Goal: Task Accomplishment & Management: Use online tool/utility

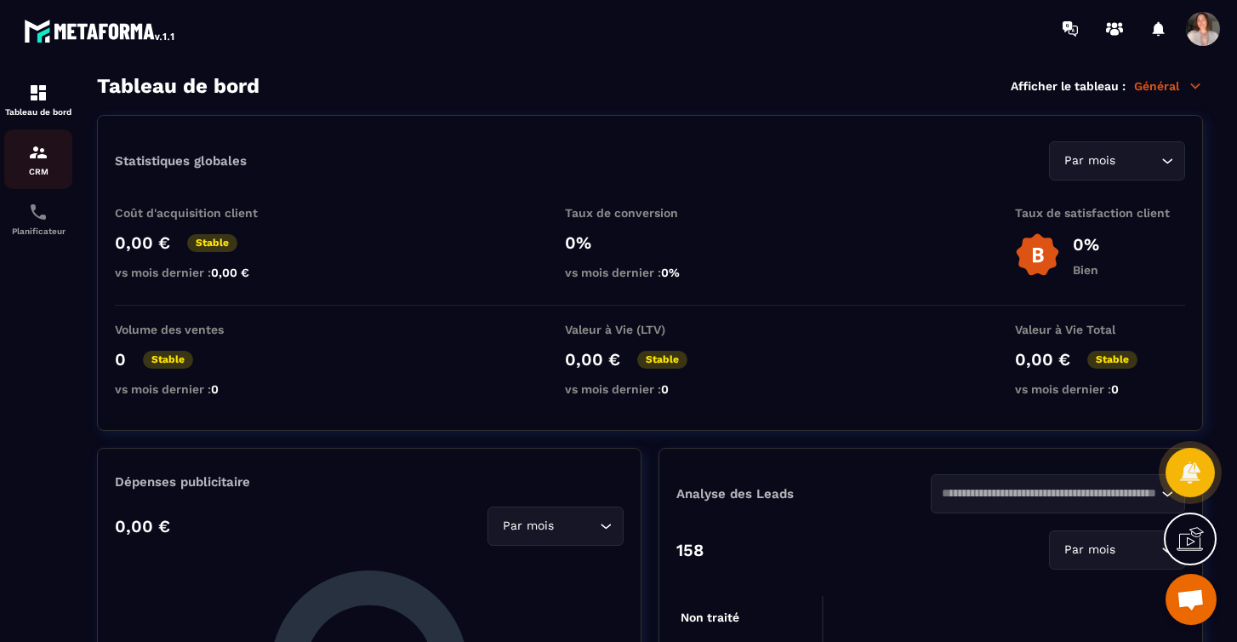
click at [43, 167] on p "CRM" at bounding box center [38, 171] width 68 height 9
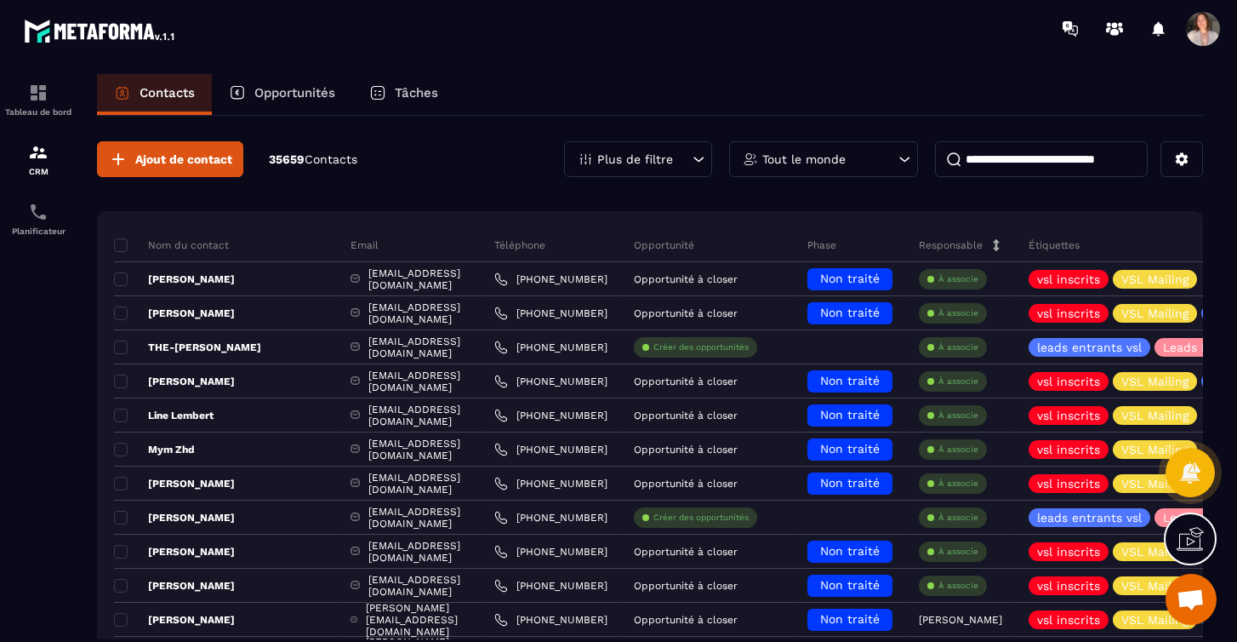
click at [783, 163] on p "Tout le monde" at bounding box center [803, 159] width 83 height 12
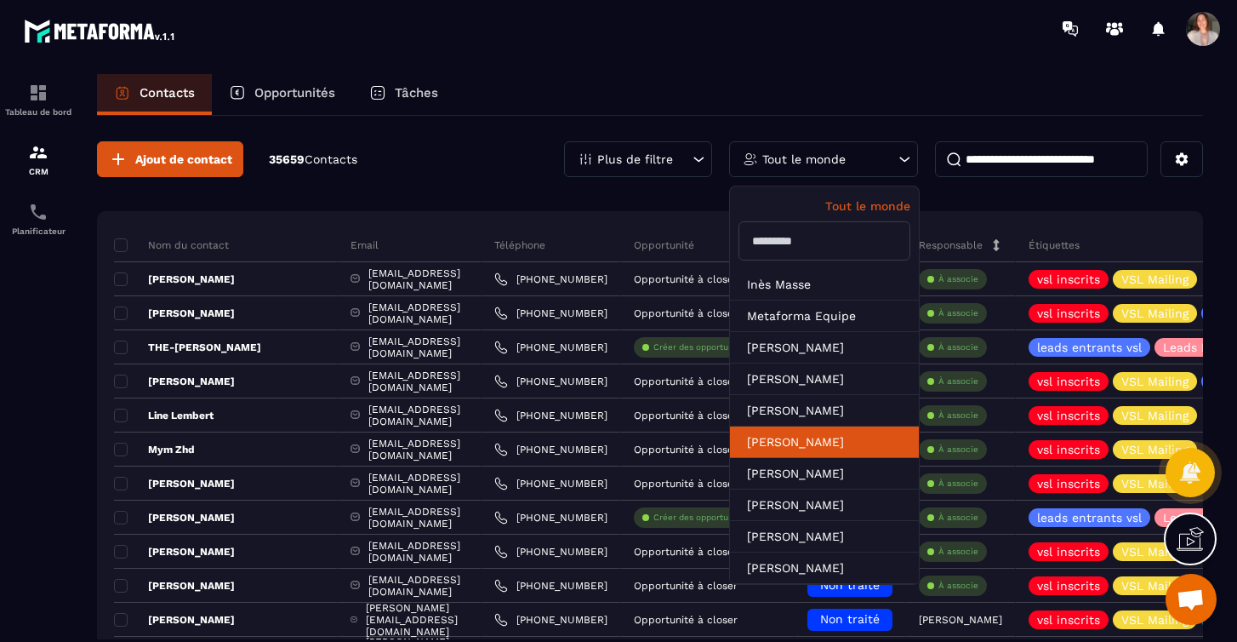
click at [808, 458] on li "[PERSON_NAME]" at bounding box center [824, 473] width 189 height 31
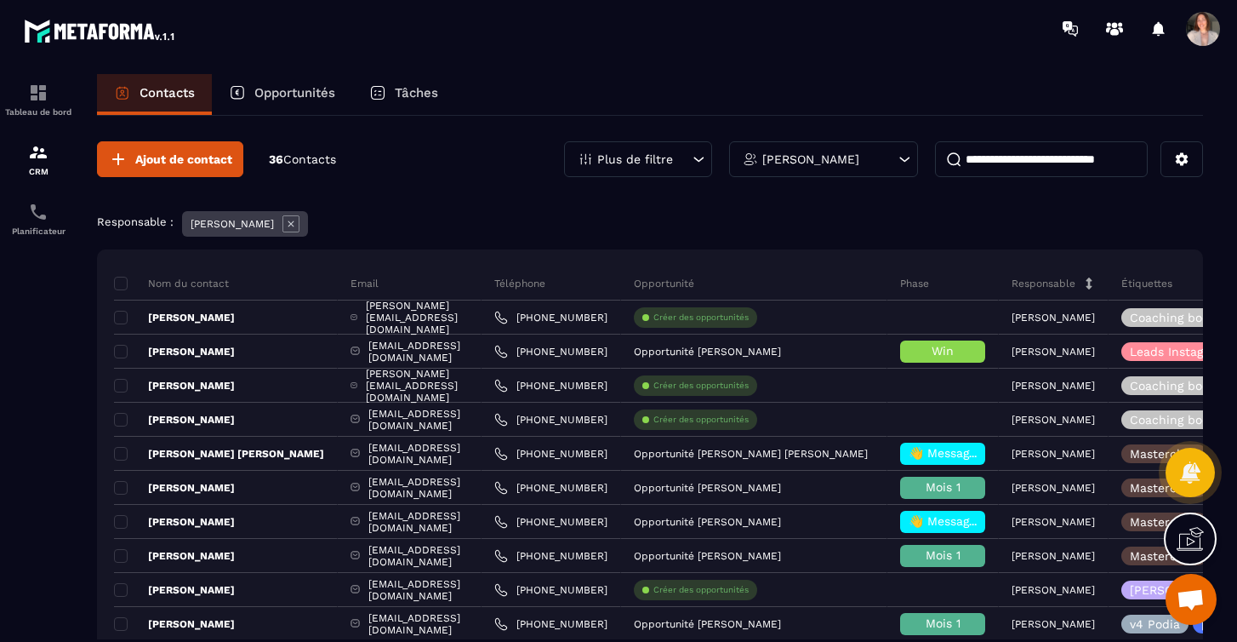
click at [313, 95] on p "Opportunités" at bounding box center [294, 92] width 81 height 15
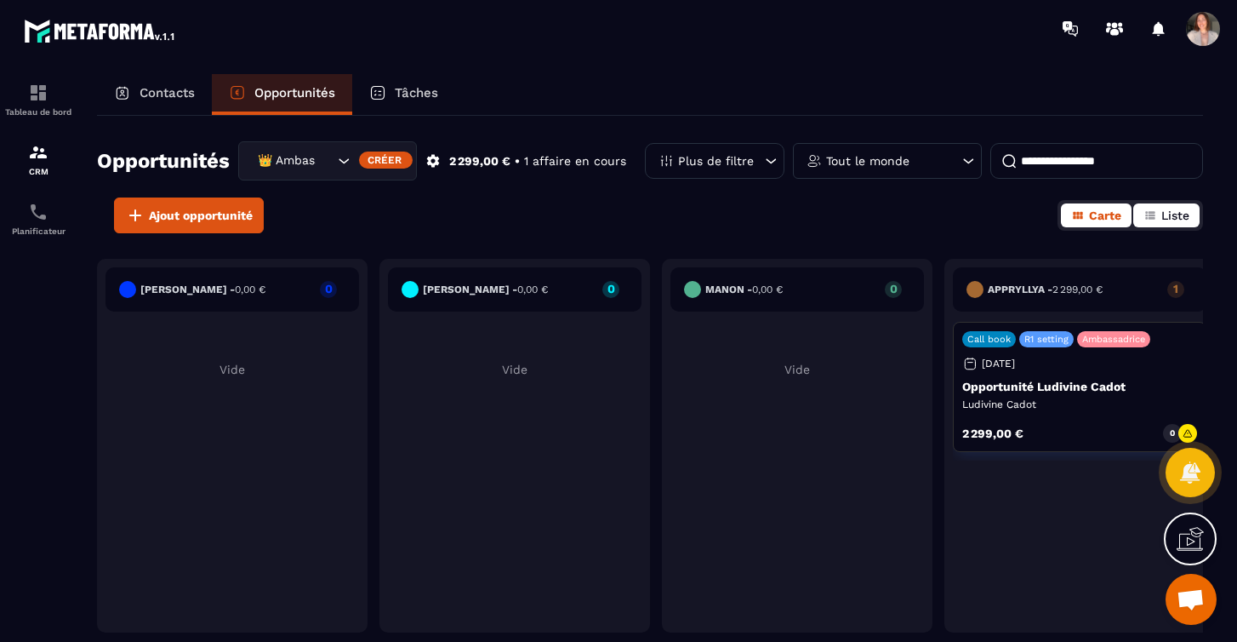
click at [1174, 221] on span "Liste" at bounding box center [1175, 215] width 28 height 14
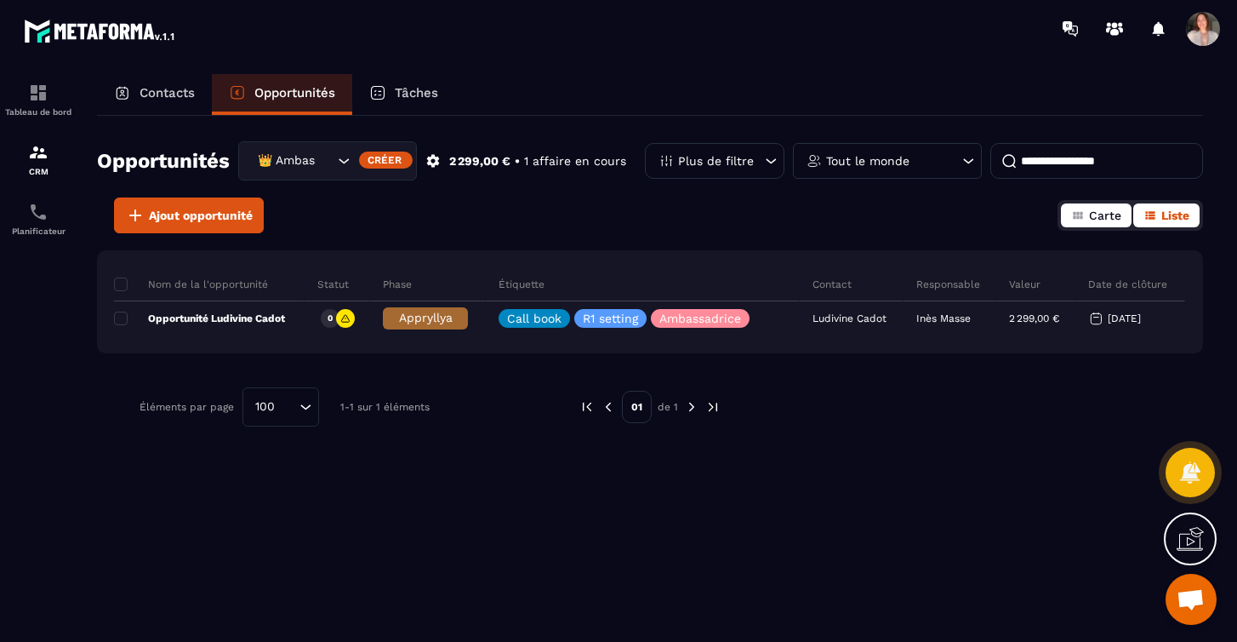
click at [1094, 214] on span "Carte" at bounding box center [1105, 215] width 32 height 14
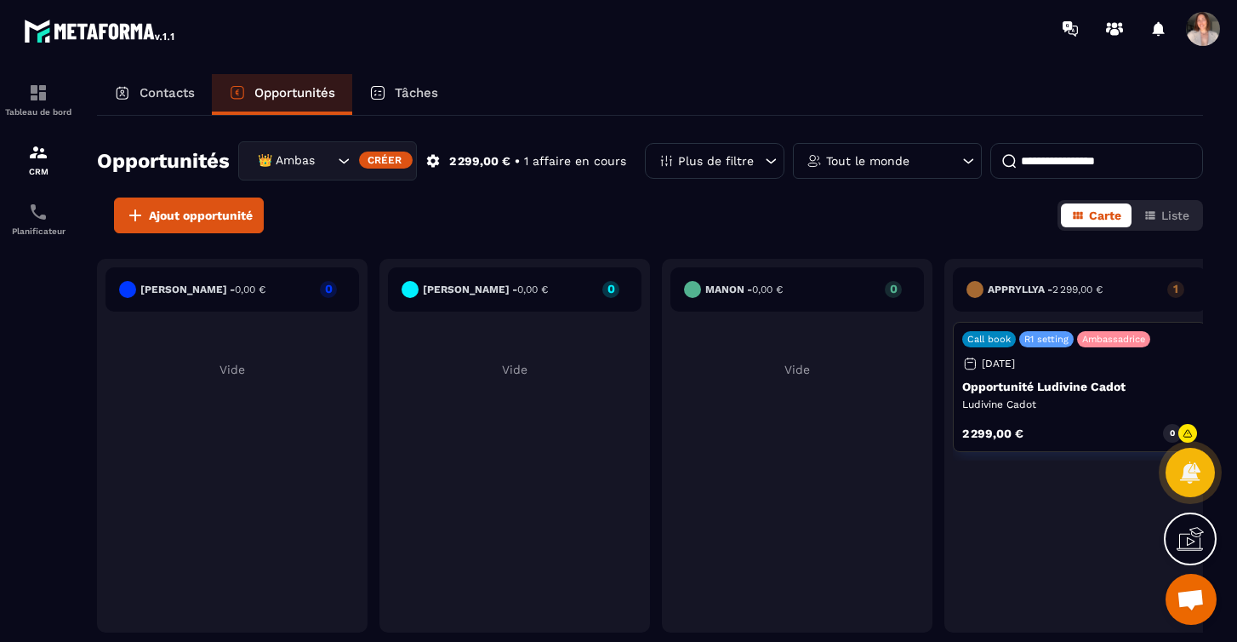
click at [422, 92] on p "Tâches" at bounding box center [416, 92] width 43 height 15
